Goal: Task Accomplishment & Management: Manage account settings

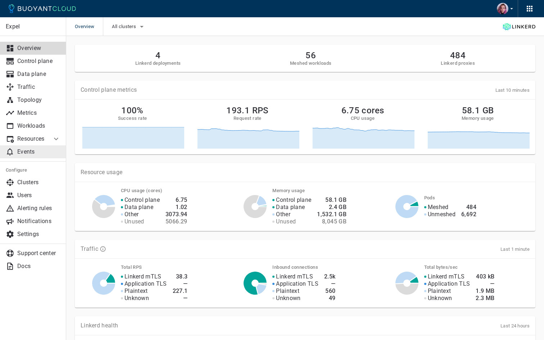
click at [33, 155] on p "Events" at bounding box center [38, 151] width 43 height 7
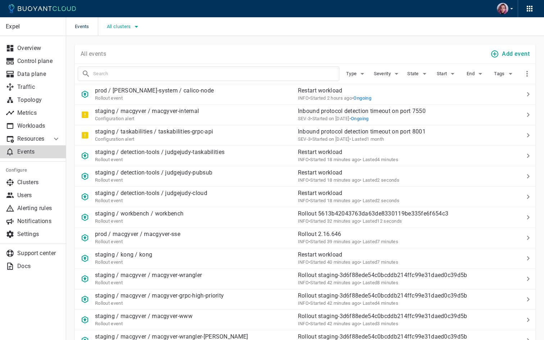
click at [117, 27] on span "All clusters" at bounding box center [120, 27] width 26 height 6
click at [115, 35] on input "prod" at bounding box center [116, 34] width 9 height 9
checkbox input "true"
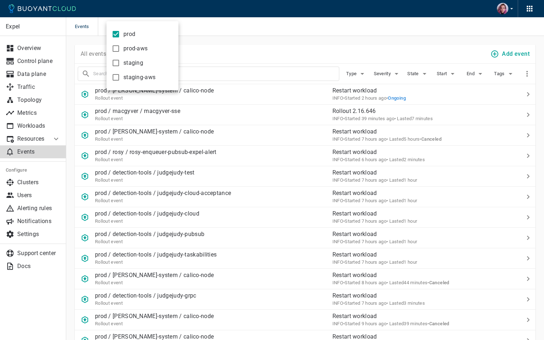
click at [224, 41] on div at bounding box center [272, 170] width 544 height 340
click at [381, 74] on span "Severity" at bounding box center [383, 74] width 18 height 6
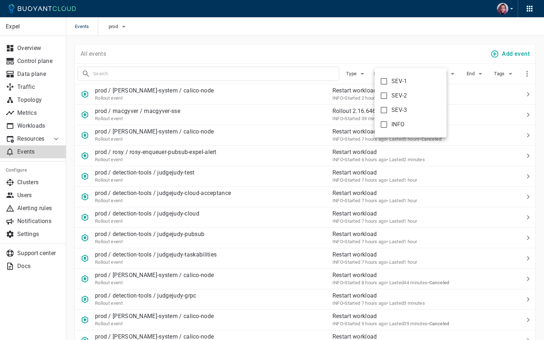
click at [394, 46] on div at bounding box center [272, 170] width 544 height 340
click at [286, 76] on input "text" at bounding box center [216, 74] width 246 height 10
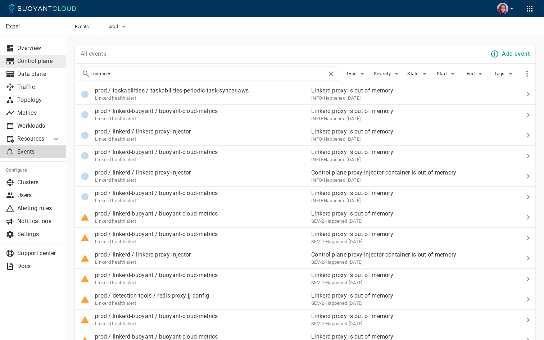
drag, startPoint x: 172, startPoint y: 78, endPoint x: 61, endPoint y: 55, distance: 113.3
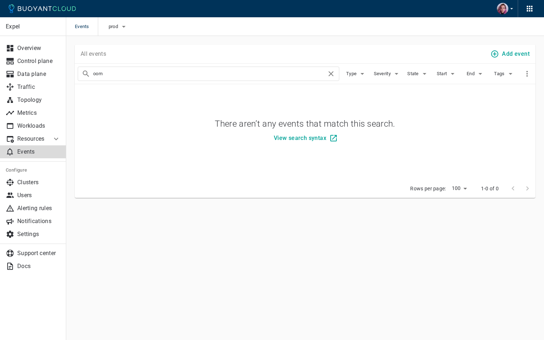
click at [99, 73] on input "oom" at bounding box center [210, 74] width 234 height 10
type input "memory"
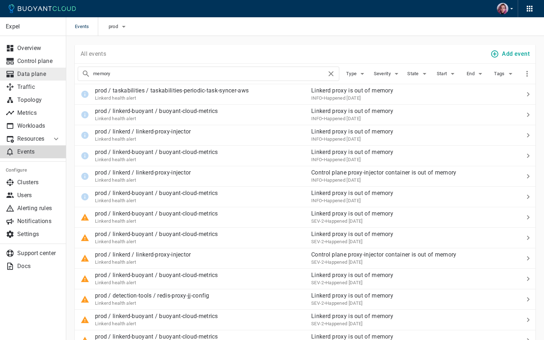
drag, startPoint x: 125, startPoint y: 71, endPoint x: 24, endPoint y: 68, distance: 100.8
click at [390, 73] on span "Severity" at bounding box center [383, 74] width 18 height 6
click at [387, 50] on div at bounding box center [272, 170] width 544 height 340
click at [36, 209] on p "Alerting rules" at bounding box center [38, 208] width 43 height 7
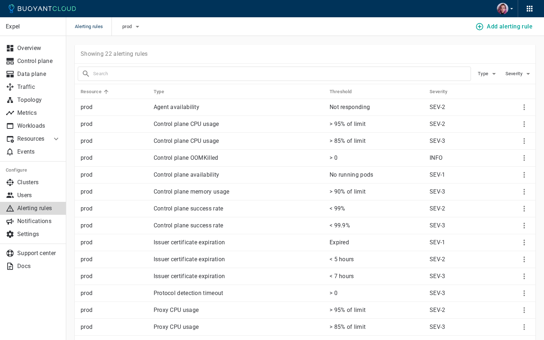
click at [199, 61] on div at bounding box center [271, 71] width 399 height 20
click at [199, 68] on div at bounding box center [274, 74] width 393 height 14
click at [190, 74] on input "text" at bounding box center [282, 74] width 378 height 10
type input "OOM"
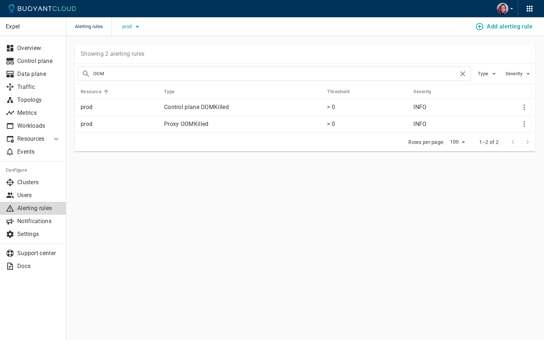
click at [130, 26] on span "prod" at bounding box center [127, 27] width 11 height 6
click at [130, 35] on input "prod" at bounding box center [130, 34] width 9 height 9
checkbox input "false"
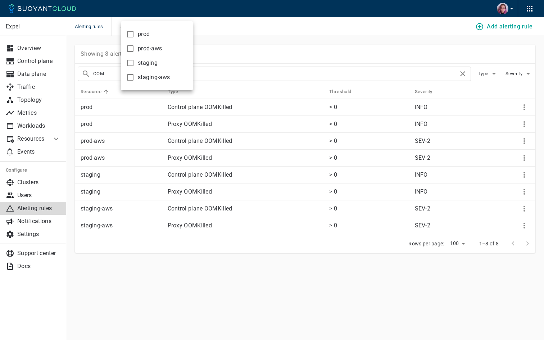
click at [250, 43] on div at bounding box center [272, 170] width 544 height 340
click at [524, 171] on icon "More" at bounding box center [524, 175] width 9 height 9
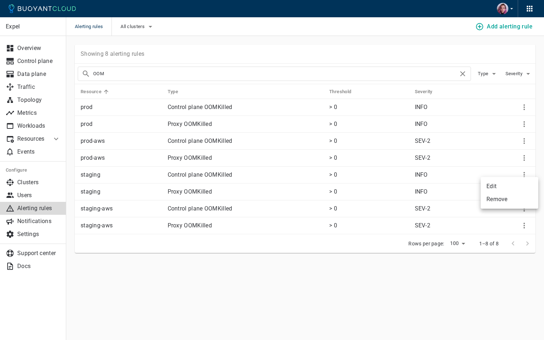
click at [493, 187] on li "Edit" at bounding box center [510, 186] width 58 height 13
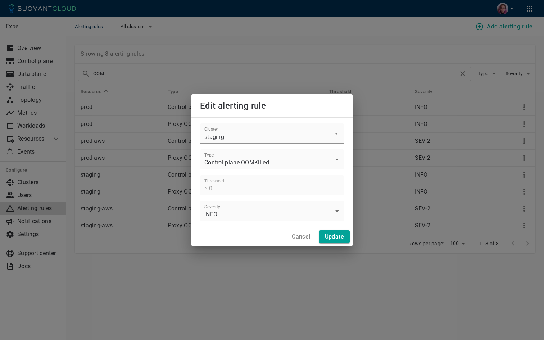
click at [231, 218] on body "Alerting rules All clusters Add alerting rule Expel Overview Control plane Data…" at bounding box center [272, 170] width 544 height 340
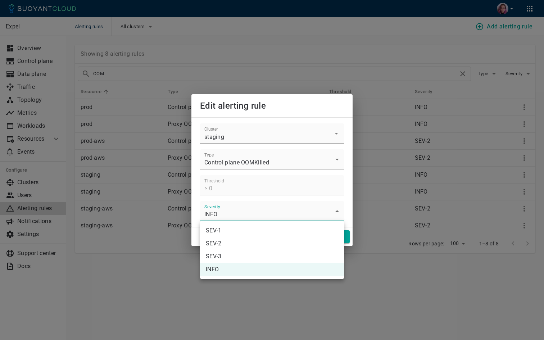
click at [223, 243] on li "SEV-2" at bounding box center [272, 243] width 144 height 13
type input "SEV-2"
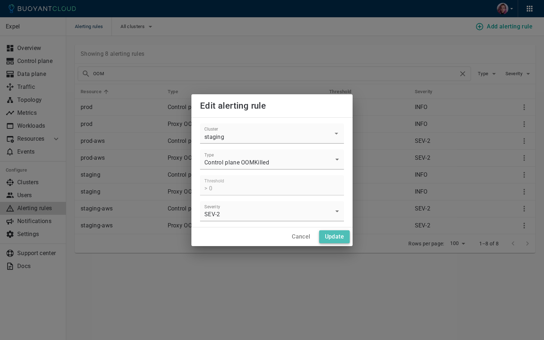
click at [328, 237] on h4 "Update" at bounding box center [334, 236] width 19 height 7
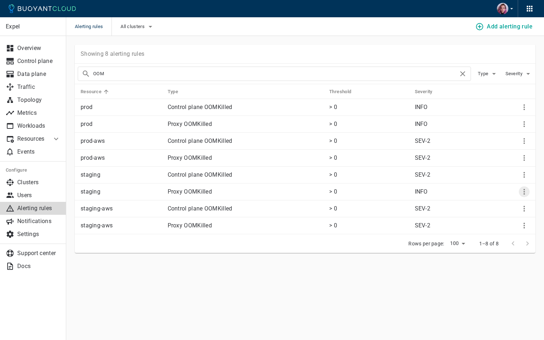
click at [524, 189] on icon "More" at bounding box center [524, 191] width 9 height 9
click at [495, 205] on li "Edit" at bounding box center [510, 202] width 58 height 13
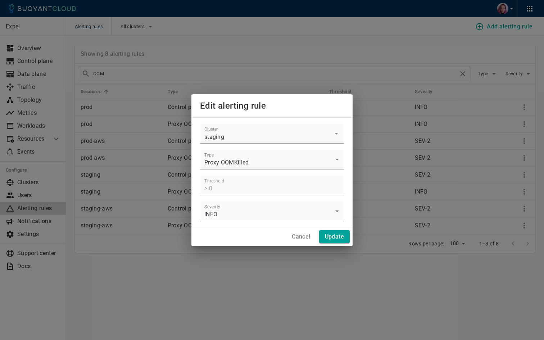
click at [242, 216] on body "Alerting rules All clusters Add alerting rule Expel Overview Control plane Data…" at bounding box center [272, 170] width 544 height 340
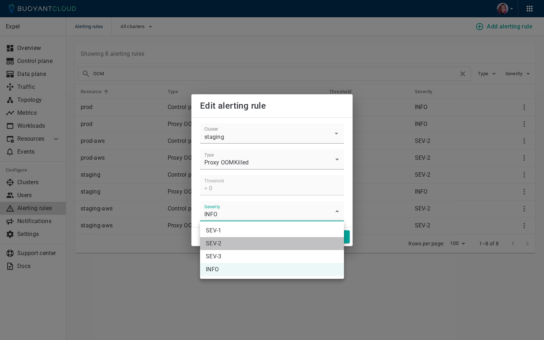
click at [231, 245] on li "SEV-2" at bounding box center [272, 243] width 144 height 13
type input "SEV-2"
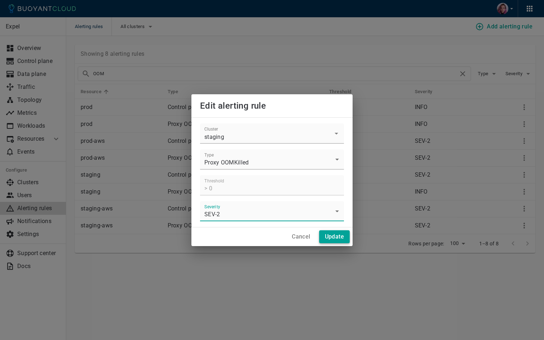
click at [336, 236] on h4 "Update" at bounding box center [334, 236] width 19 height 7
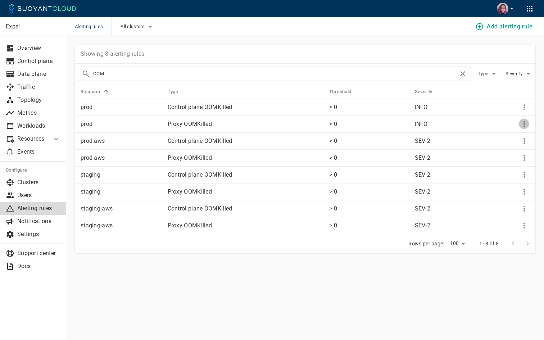
click at [527, 122] on icon "More" at bounding box center [524, 124] width 9 height 9
click at [503, 139] on li "Edit" at bounding box center [510, 137] width 58 height 13
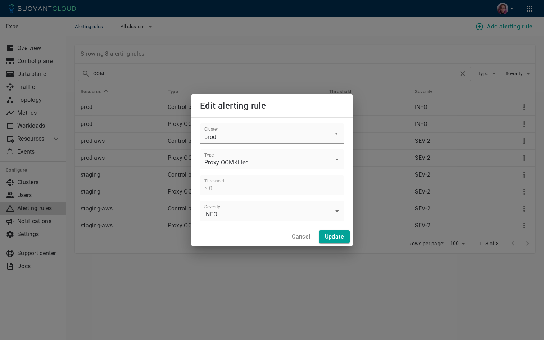
click at [236, 210] on body "Alerting rules All clusters Add alerting rule Expel Overview Control plane Data…" at bounding box center [272, 170] width 544 height 340
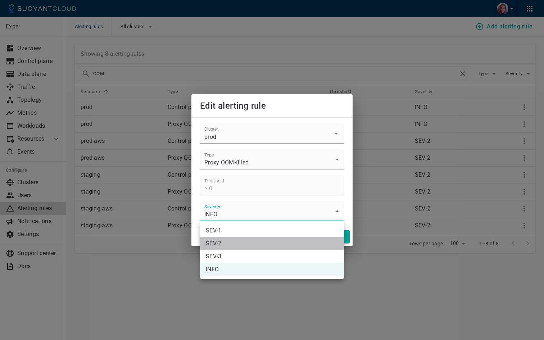
click at [223, 245] on li "SEV-2" at bounding box center [272, 243] width 144 height 13
type input "SEV-2"
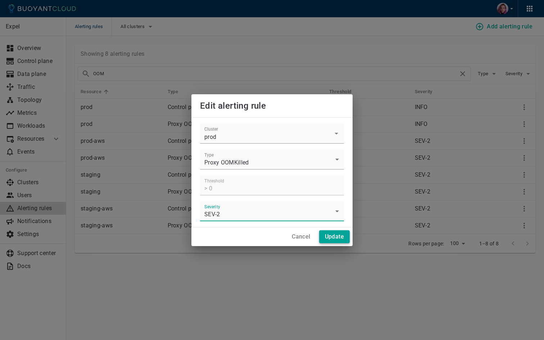
click at [330, 240] on h4 "Update" at bounding box center [334, 236] width 19 height 7
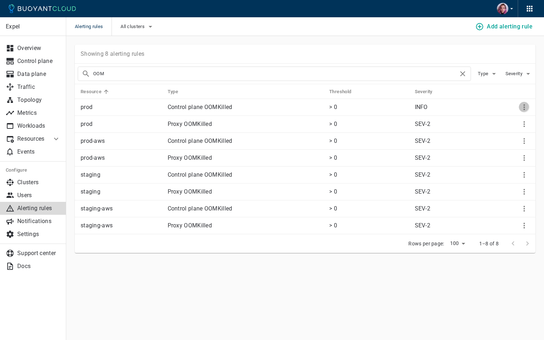
click at [524, 105] on icon "More" at bounding box center [524, 107] width 9 height 9
click at [501, 122] on li "Edit" at bounding box center [510, 120] width 58 height 13
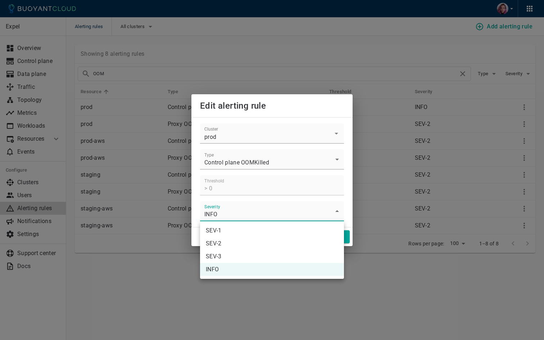
click at [276, 212] on body "Alerting rules All clusters Add alerting rule Expel Overview Control plane Data…" at bounding box center [272, 170] width 544 height 340
click at [249, 243] on li "SEV-2" at bounding box center [272, 243] width 144 height 13
type input "SEV-2"
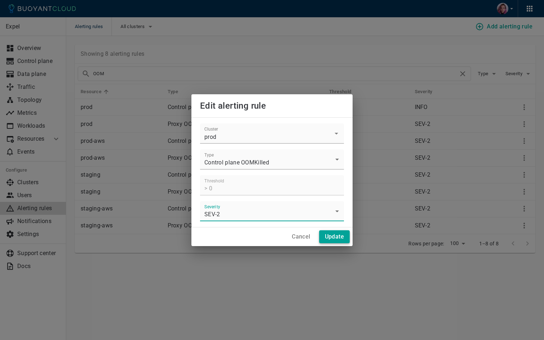
click at [337, 235] on h4 "Update" at bounding box center [334, 236] width 19 height 7
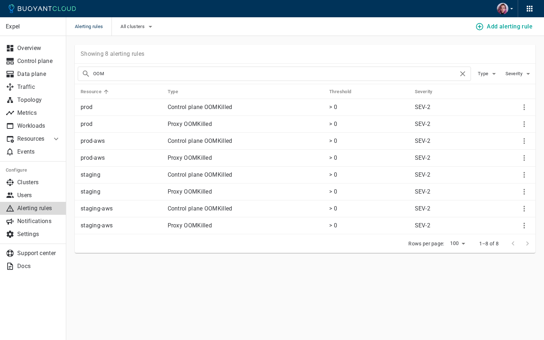
click at [205, 276] on div "Expel Overview Control plane Data plane Traffic Topology Metrics Workloads Reso…" at bounding box center [305, 159] width 478 height 246
click at [25, 152] on p "Events" at bounding box center [38, 151] width 43 height 7
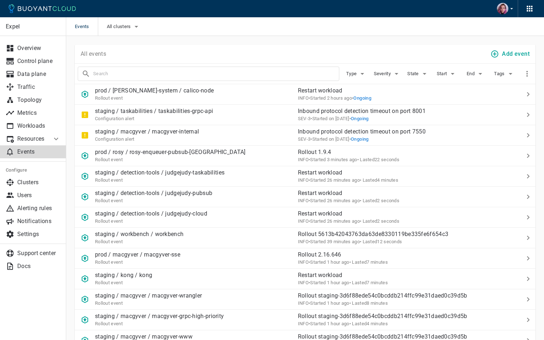
click at [236, 74] on input "text" at bounding box center [216, 74] width 246 height 10
